Goal: Task Accomplishment & Management: Manage account settings

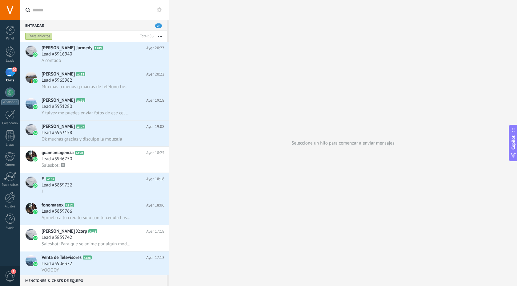
click at [229, 142] on div "Seleccione un hilo para comenzar a enviar mensajes" at bounding box center [343, 143] width 348 height 286
click at [10, 75] on div "20" at bounding box center [10, 72] width 10 height 9
click at [11, 75] on div "20" at bounding box center [10, 72] width 10 height 9
click at [11, 57] on link "Leads" at bounding box center [10, 54] width 20 height 17
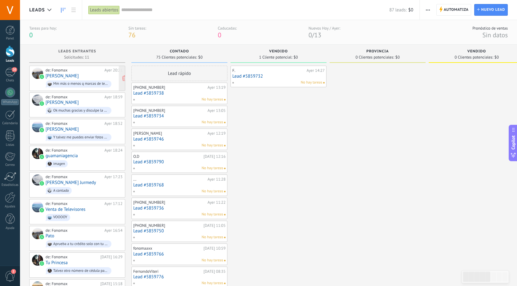
click at [90, 80] on div "Mm más o menos q marcas de teléfono tienes" at bounding box center [79, 83] width 66 height 7
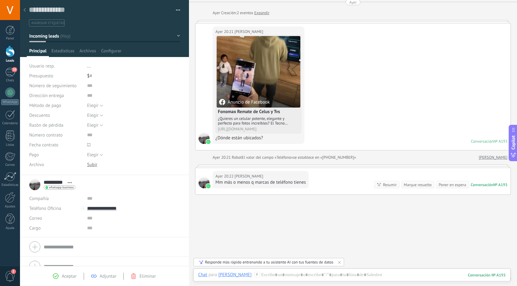
scroll to position [25, 0]
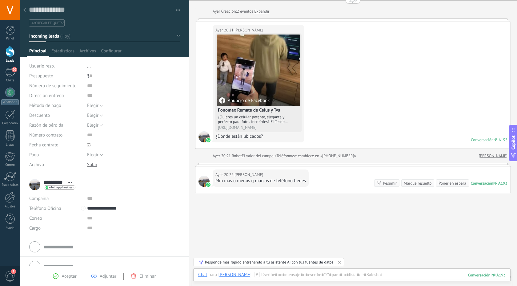
click at [317, 184] on div "[DATE] 20:22 [PERSON_NAME] Mm más o menos q marcas de teléfono tienes Conversac…" at bounding box center [353, 179] width 315 height 26
click at [312, 165] on div at bounding box center [353, 164] width 316 height 3
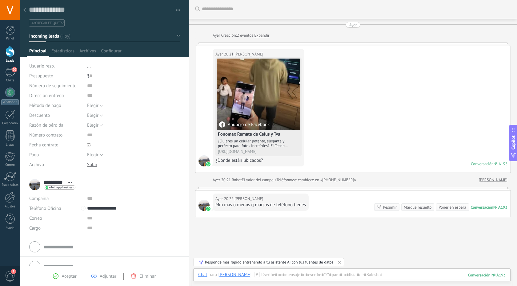
scroll to position [0, 0]
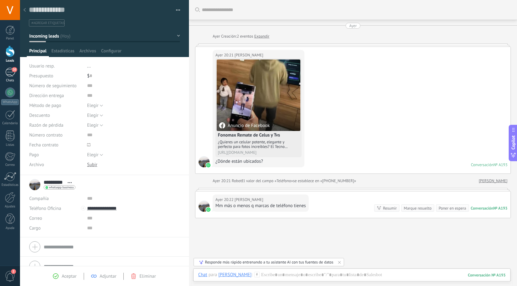
click at [10, 76] on div "20" at bounding box center [10, 72] width 10 height 9
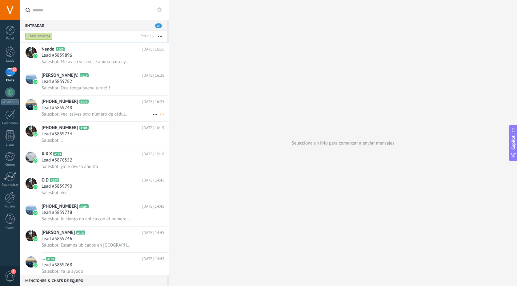
scroll to position [350, 0]
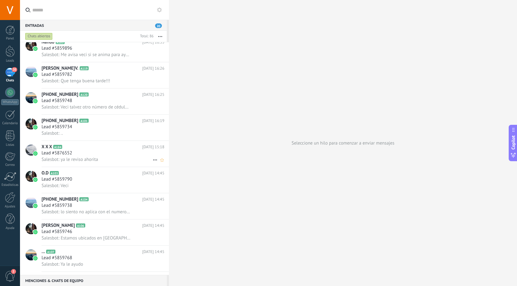
click at [76, 161] on span "Salesbot: ya le reviso ahorita" at bounding box center [70, 159] width 57 height 6
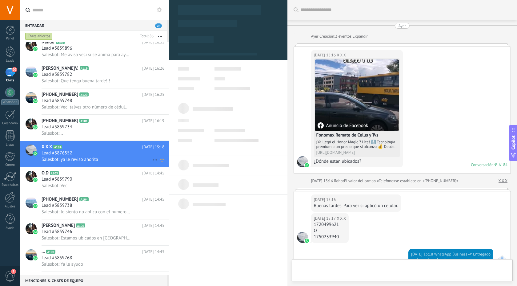
type textarea "**********"
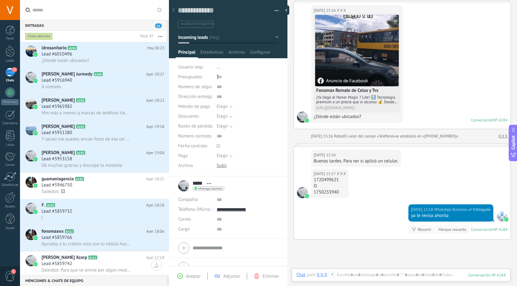
click at [50, 13] on input "text" at bounding box center [98, 10] width 132 height 20
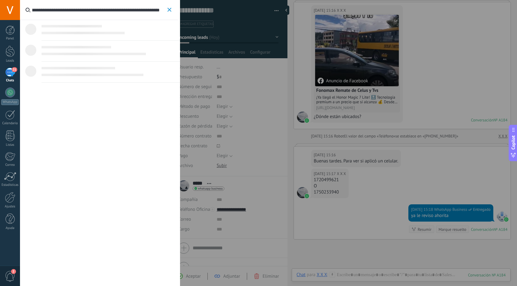
type input "**********"
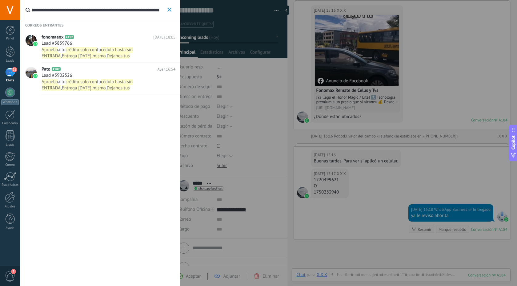
click at [117, 55] on span "Dejanos tus datos" at bounding box center [86, 59] width 88 height 12
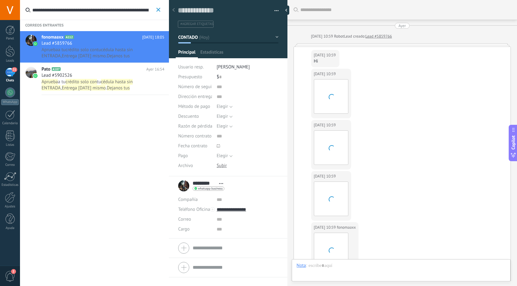
scroll to position [238, 0]
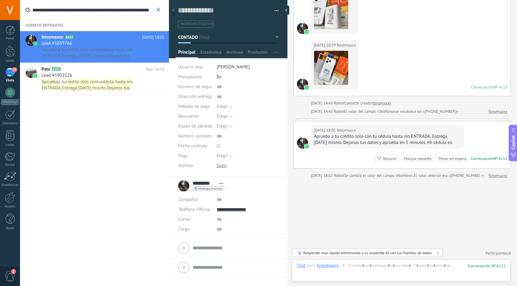
click at [110, 83] on span "cédula hasta sin ENTRADA" at bounding box center [87, 85] width 91 height 12
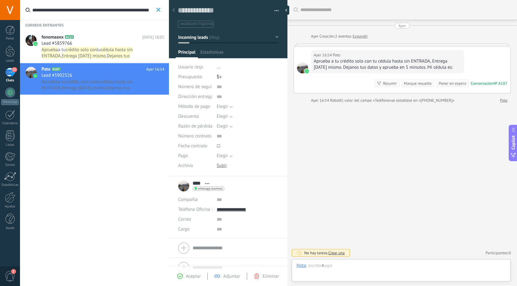
scroll to position [9, 0]
click at [117, 48] on span "cédula hasta sin ENTRADA" at bounding box center [87, 53] width 91 height 12
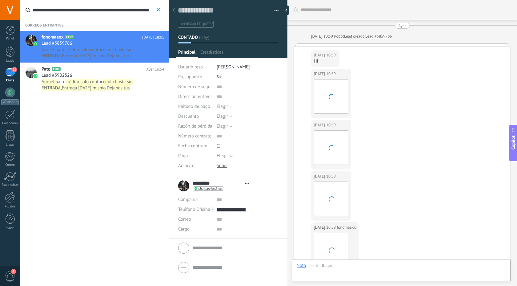
type textarea "**********"
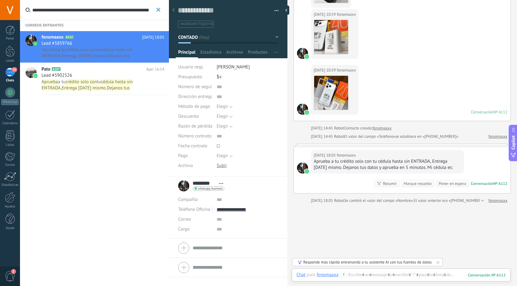
scroll to position [238, 0]
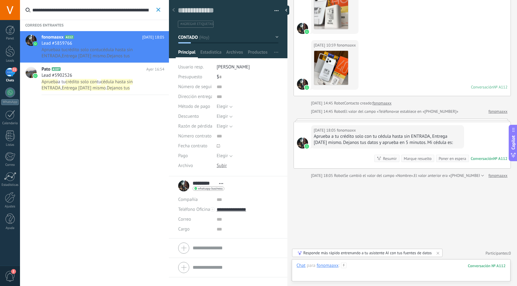
click at [355, 269] on div at bounding box center [401, 271] width 209 height 18
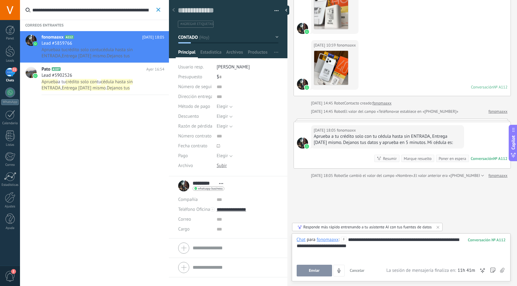
click at [321, 272] on button "Enviar" at bounding box center [314, 271] width 35 height 12
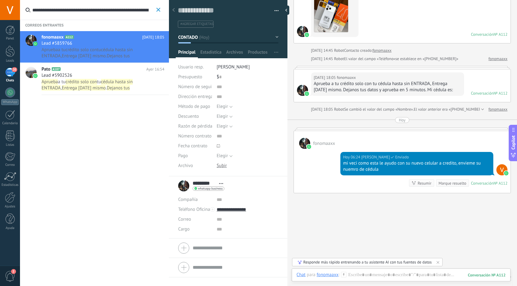
scroll to position [292, 0]
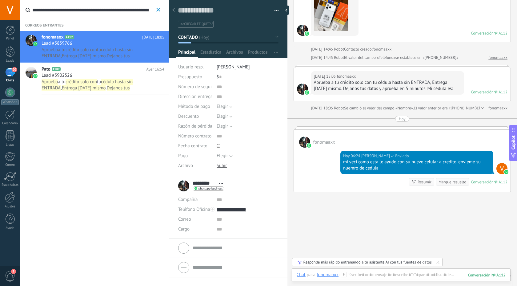
click at [158, 10] on use "button" at bounding box center [158, 10] width 4 height 4
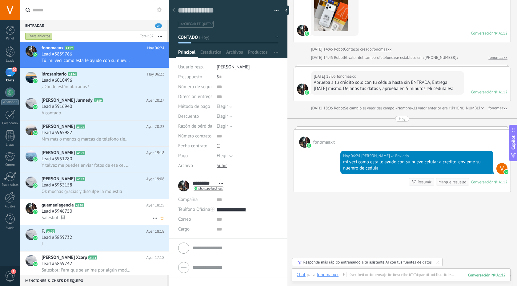
click at [134, 214] on div "Lead #5946750" at bounding box center [103, 211] width 123 height 6
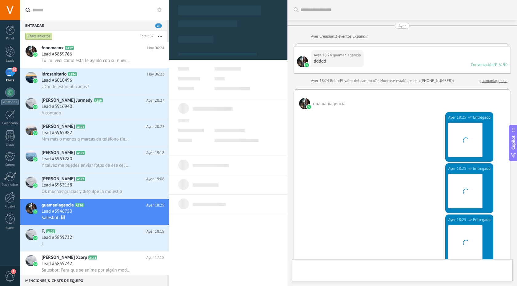
type textarea "**********"
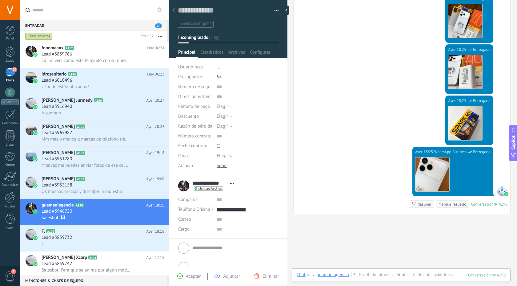
scroll to position [205, 0]
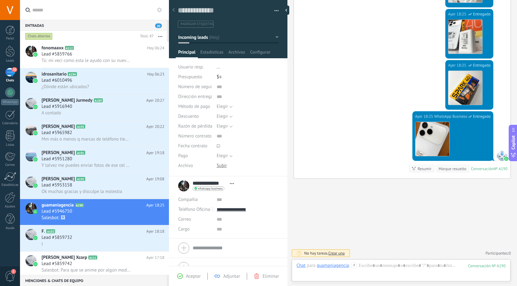
click at [500, 156] on div at bounding box center [502, 155] width 11 height 11
click at [504, 159] on img at bounding box center [506, 158] width 4 height 4
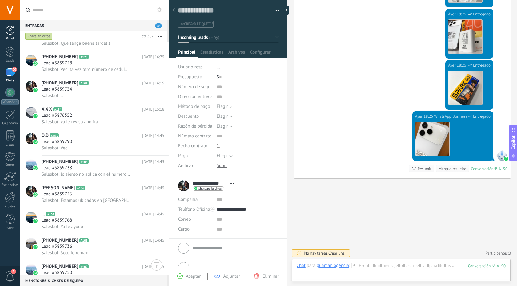
click at [11, 30] on div at bounding box center [10, 30] width 9 height 9
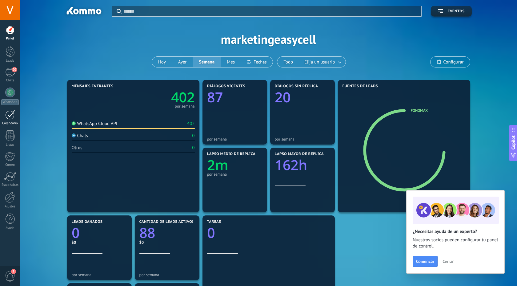
click at [6, 122] on div "Calendario" at bounding box center [10, 123] width 18 height 4
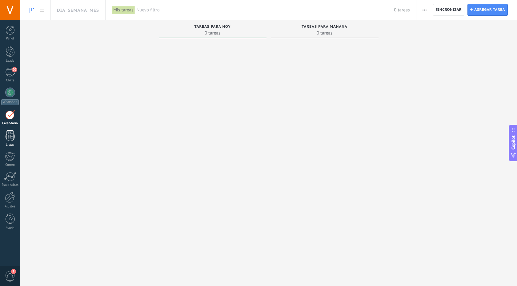
click at [8, 132] on div at bounding box center [10, 135] width 9 height 11
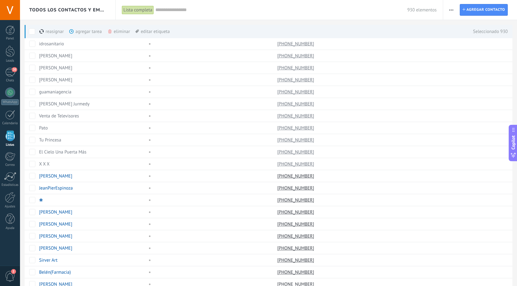
click at [142, 13] on div "Lista completa" at bounding box center [138, 10] width 32 height 9
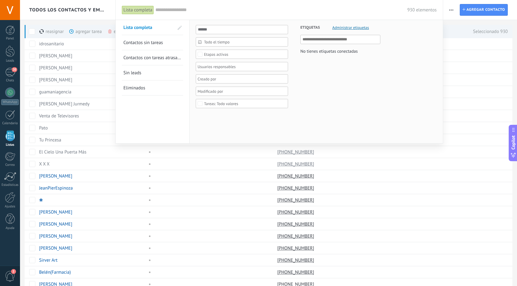
click at [149, 12] on div "Lista completa" at bounding box center [138, 10] width 32 height 9
click at [452, 9] on div at bounding box center [258, 143] width 517 height 286
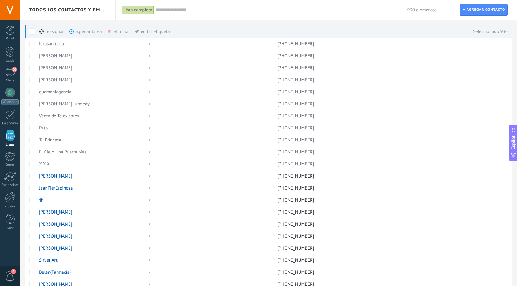
click at [451, 11] on span "button" at bounding box center [452, 10] width 4 height 12
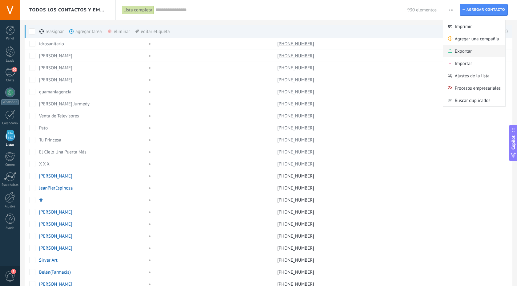
click at [459, 51] on span "Exportar" at bounding box center [463, 51] width 17 height 12
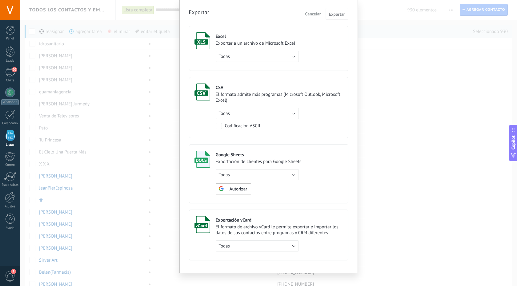
scroll to position [28, 0]
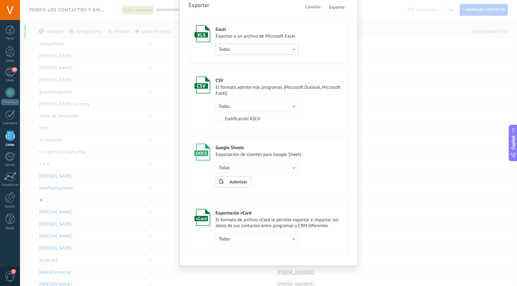
click at [250, 49] on button "Todas" at bounding box center [257, 49] width 83 height 11
click at [250, 49] on span "Todas" at bounding box center [254, 49] width 85 height 6
click at [338, 8] on span "Exportar" at bounding box center [337, 7] width 16 height 4
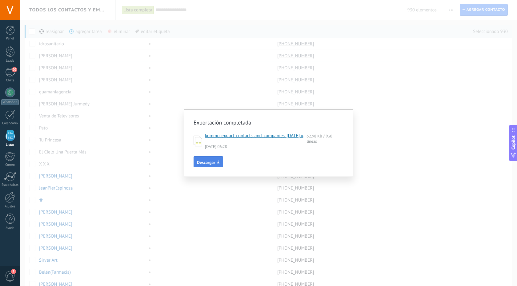
click at [203, 163] on span "Descargar" at bounding box center [206, 162] width 18 height 4
